Goal: Find specific page/section: Find specific page/section

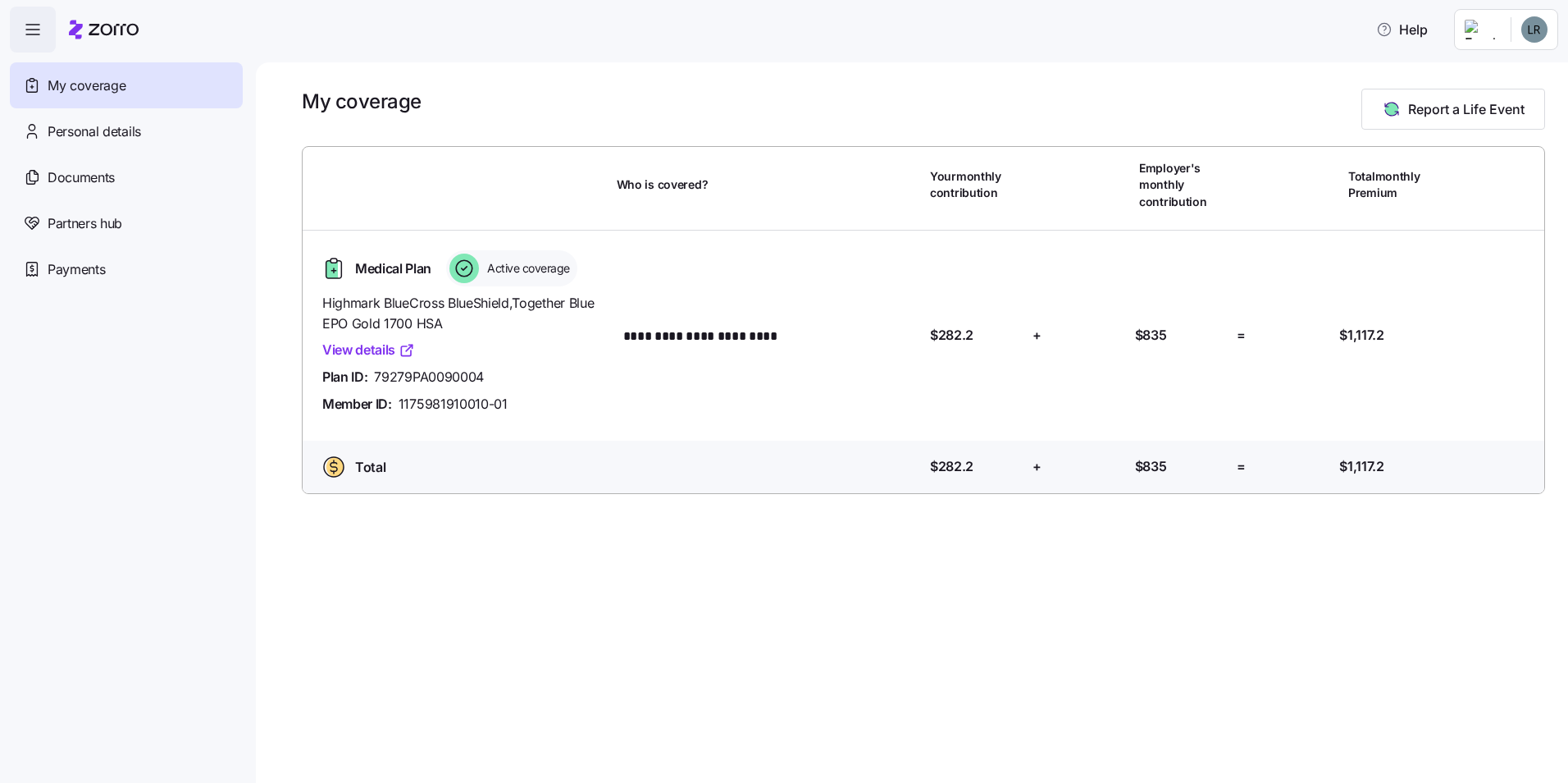
click at [29, 29] on icon "button" at bounding box center [33, 29] width 19 height 19
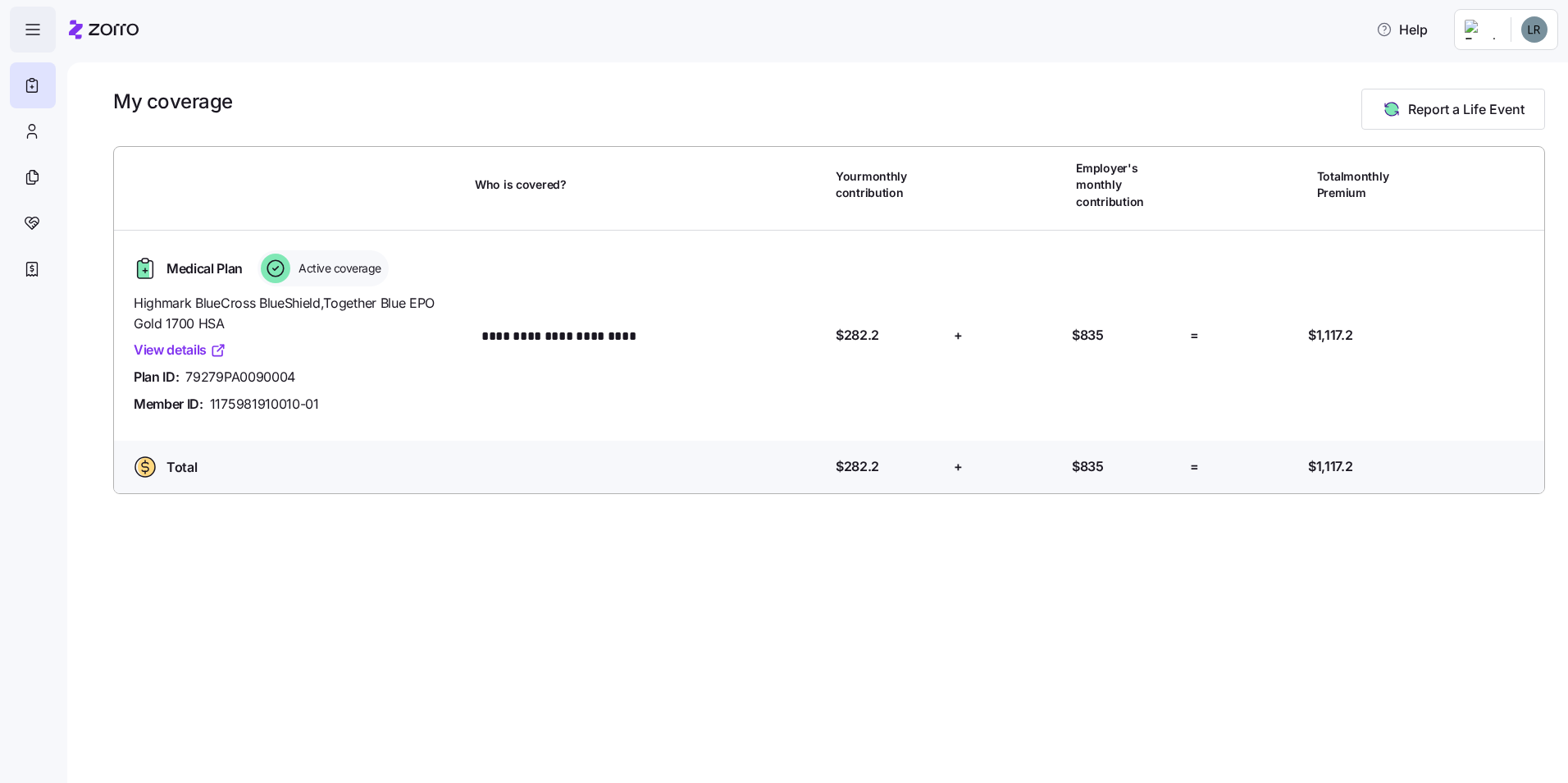
click at [29, 29] on icon "button" at bounding box center [33, 29] width 19 height 19
